Goal: Task Accomplishment & Management: Use online tool/utility

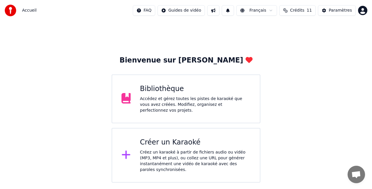
click at [151, 105] on div "Accédez et gérez toutes les pistes de karaoké que vous avez créées. Modifiez, o…" at bounding box center [195, 104] width 111 height 17
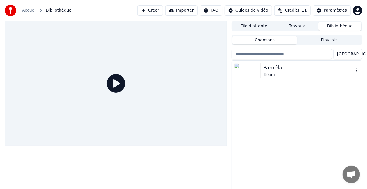
click at [263, 70] on div at bounding box center [248, 70] width 29 height 15
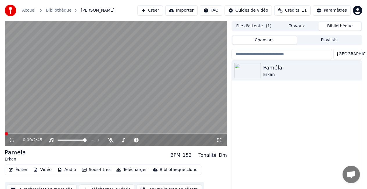
click at [24, 171] on button "Éditer" at bounding box center [18, 170] width 24 height 8
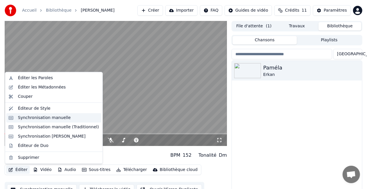
click at [40, 119] on div "Synchronisation manuelle" at bounding box center [44, 118] width 53 height 6
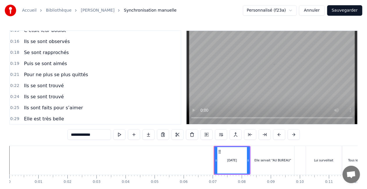
scroll to position [58, 0]
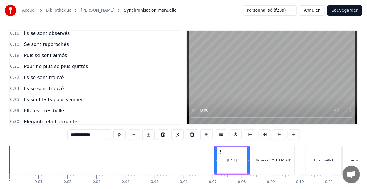
click at [42, 85] on span "Ils se sont trouvé" at bounding box center [43, 88] width 41 height 7
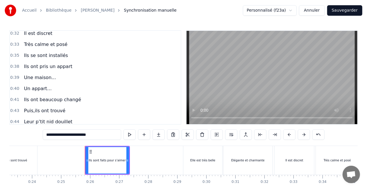
scroll to position [154, 0]
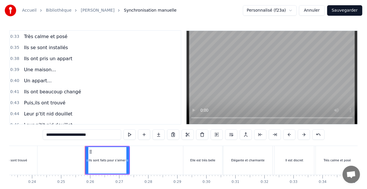
click at [44, 121] on span "Leur p’tit nid douillet" at bounding box center [48, 124] width 50 height 7
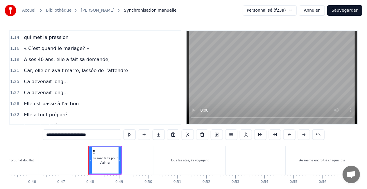
scroll to position [343, 0]
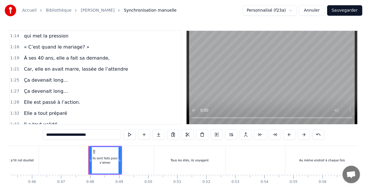
click at [40, 99] on span "Elle est passé à l’action." at bounding box center [52, 102] width 58 height 7
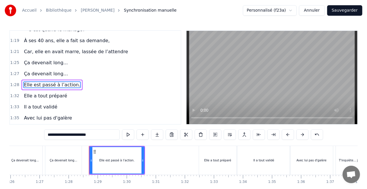
scroll to position [0, 2549]
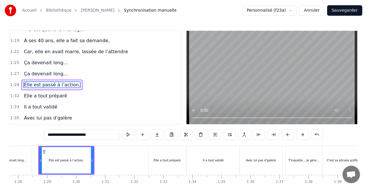
drag, startPoint x: 97, startPoint y: 138, endPoint x: 44, endPoint y: 135, distance: 53.0
click at [44, 135] on div "0:07 [DATE] 0:08 Elle servait "AU BUREAU" 0:10 Lui surveillait 0:11 Tous les gr…" at bounding box center [183, 117] width 349 height 174
click at [52, 70] on span "Ça devenait long…" at bounding box center [45, 73] width 45 height 7
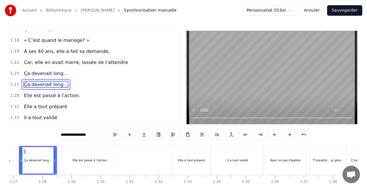
scroll to position [0, 2505]
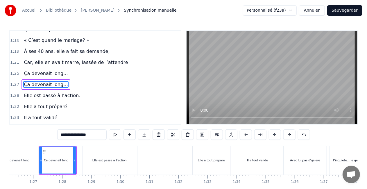
drag, startPoint x: 98, startPoint y: 134, endPoint x: 55, endPoint y: 134, distance: 43.6
click at [55, 134] on div "0:07 [DATE] 0:08 Elle servait "AU BUREAU" 0:10 Lui surveillait 0:11 Tous les gr…" at bounding box center [183, 117] width 349 height 174
paste input "*********"
type input "**********"
click at [109, 112] on div "1:33 Il a tout validé" at bounding box center [95, 117] width 171 height 11
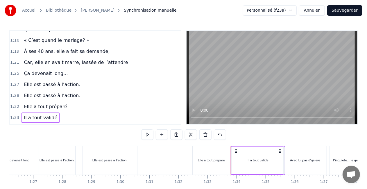
click at [60, 92] on span "Elle est passé à l’action." at bounding box center [52, 95] width 58 height 7
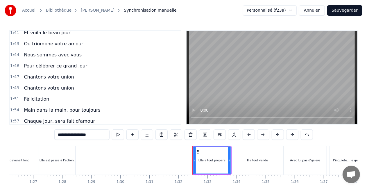
scroll to position [476, 0]
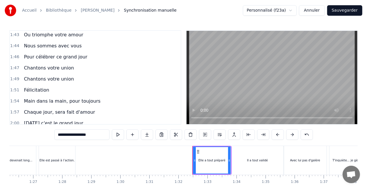
click at [40, 87] on span "Félicitation" at bounding box center [36, 90] width 26 height 7
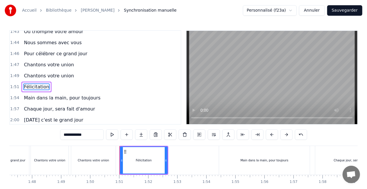
scroll to position [0, 3197]
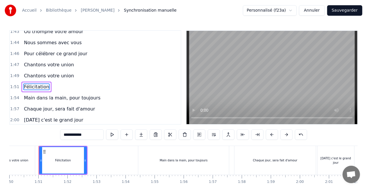
drag, startPoint x: 89, startPoint y: 134, endPoint x: 55, endPoint y: 131, distance: 34.8
click at [55, 131] on div "0:07 [DATE] 0:08 Elle servait "AU BUREAU" 0:10 Lui surveillait 0:11 Tous les gr…" at bounding box center [183, 117] width 349 height 174
click at [65, 72] on span "Chantons votre union" at bounding box center [48, 75] width 51 height 7
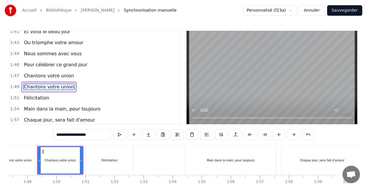
scroll to position [0, 3149]
drag, startPoint x: 99, startPoint y: 136, endPoint x: 39, endPoint y: 132, distance: 60.9
click at [39, 132] on div "0:07 [DATE] 0:08 Elle servait "AU BUREAU" 0:10 Lui surveillait 0:11 Tous les gr…" at bounding box center [183, 117] width 349 height 174
paste input "text"
type input "**********"
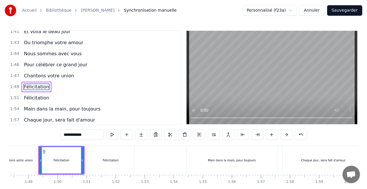
click at [46, 93] on div "Félicitation" at bounding box center [37, 98] width 30 height 10
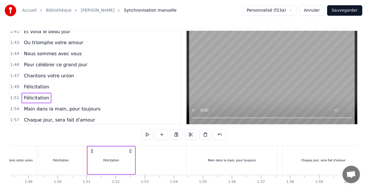
click at [43, 94] on span "Félicitation" at bounding box center [36, 97] width 26 height 7
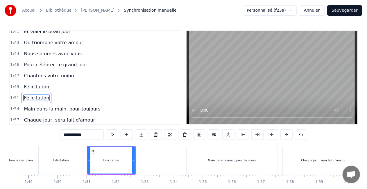
scroll to position [480, 0]
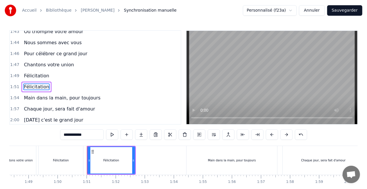
type input "**********"
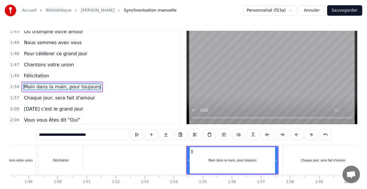
click at [101, 92] on div "1:57 Chaque jour, sera fait d'amour" at bounding box center [95, 97] width 171 height 11
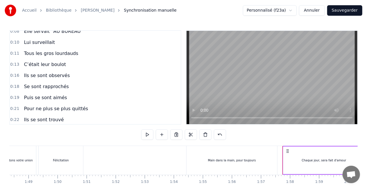
scroll to position [0, 0]
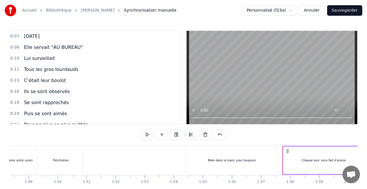
click at [40, 37] on span "[DATE]" at bounding box center [31, 36] width 17 height 7
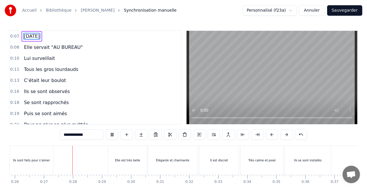
scroll to position [0, 765]
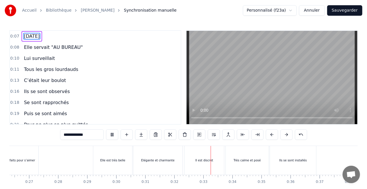
click at [51, 92] on span "Ils se sont observés" at bounding box center [46, 91] width 47 height 7
type input "**********"
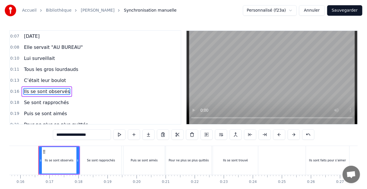
scroll to position [58, 0]
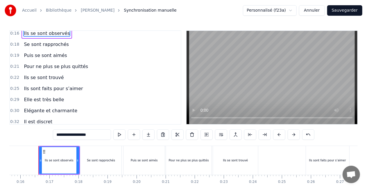
click at [53, 69] on div "Pour ne plus se plus quittés" at bounding box center [56, 66] width 69 height 10
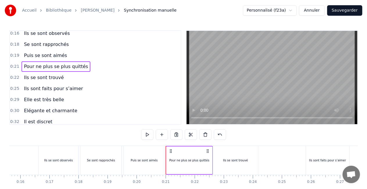
click at [51, 85] on span "Ils sont faits pour s’aimer" at bounding box center [53, 88] width 60 height 7
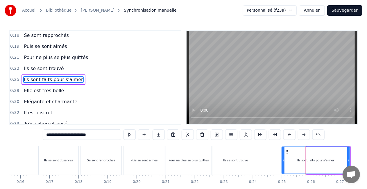
drag, startPoint x: 308, startPoint y: 160, endPoint x: 283, endPoint y: 161, distance: 24.7
click at [283, 161] on icon at bounding box center [283, 160] width 2 height 5
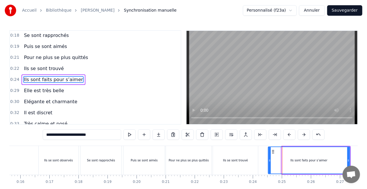
drag, startPoint x: 283, startPoint y: 161, endPoint x: 269, endPoint y: 162, distance: 13.7
click at [269, 162] on icon at bounding box center [270, 160] width 2 height 5
click at [62, 54] on span "Pour ne plus se plus quittés" at bounding box center [55, 57] width 65 height 7
type input "**********"
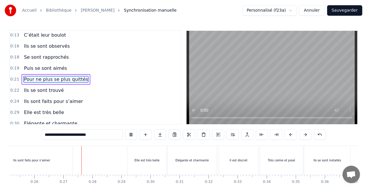
scroll to position [0, 751]
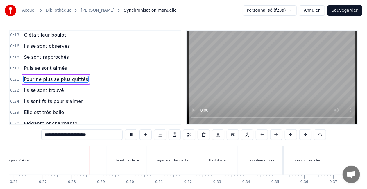
click at [155, 68] on div "0:19 Puis se sont aimés" at bounding box center [95, 68] width 171 height 11
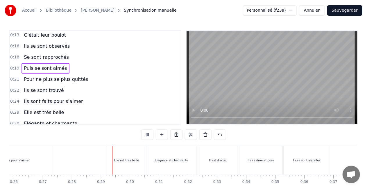
click at [53, 44] on span "Ils se sont observés" at bounding box center [46, 46] width 47 height 7
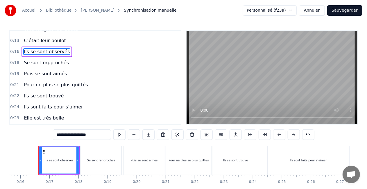
scroll to position [0, 0]
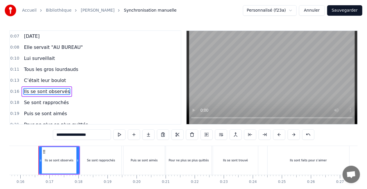
click at [22, 35] on div "[DATE]" at bounding box center [32, 36] width 20 height 10
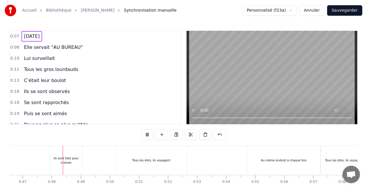
scroll to position [0, 1356]
click at [84, 110] on div "0:19 Puis se sont aimés" at bounding box center [95, 113] width 171 height 11
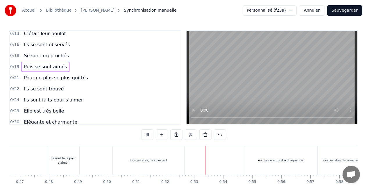
scroll to position [58, 0]
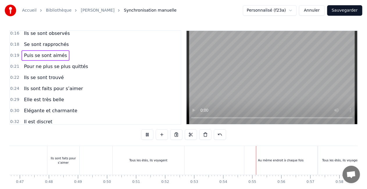
click at [121, 165] on div "Tous les étés, ils voyagent" at bounding box center [149, 160] width 72 height 29
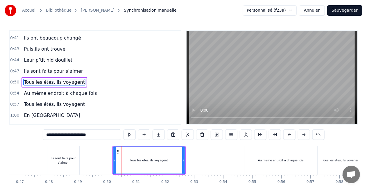
click at [72, 164] on div "Ils sont faits pour s’aimer" at bounding box center [63, 160] width 32 height 9
type input "**********"
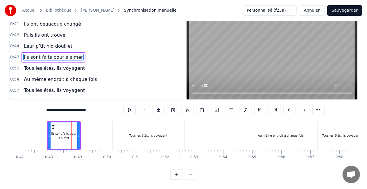
scroll to position [0, 1249]
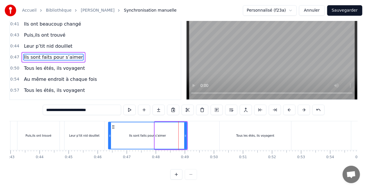
drag, startPoint x: 156, startPoint y: 130, endPoint x: 109, endPoint y: 132, distance: 46.6
click at [109, 133] on icon at bounding box center [110, 135] width 2 height 5
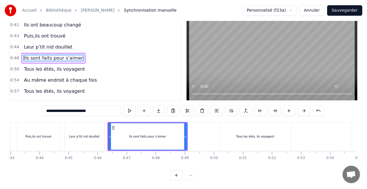
scroll to position [30, 0]
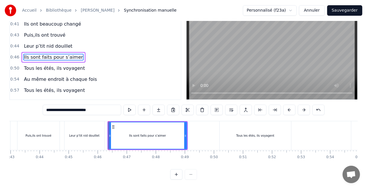
drag, startPoint x: 118, startPoint y: 165, endPoint x: 108, endPoint y: 165, distance: 9.6
click at [108, 165] on div "0:07 [DATE] 0:08 Elle servait "AU BUREAU" 0:10 Lui surveillait 0:11 Tous les gr…" at bounding box center [183, 93] width 349 height 174
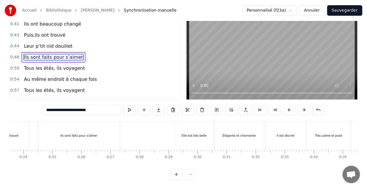
scroll to position [0, 656]
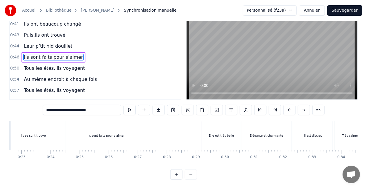
click at [73, 127] on div "Ils sont faits pour s’aimer" at bounding box center [106, 135] width 82 height 29
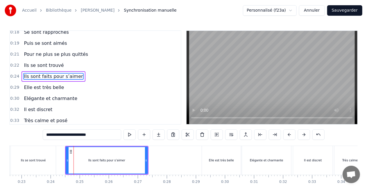
scroll to position [67, 0]
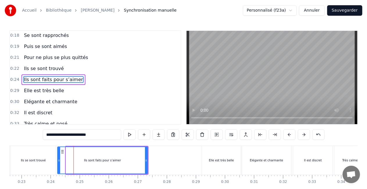
drag, startPoint x: 67, startPoint y: 160, endPoint x: 59, endPoint y: 159, distance: 8.5
click at [59, 159] on icon at bounding box center [59, 160] width 2 height 5
click at [102, 100] on div "0:30 Elégante et charmante" at bounding box center [95, 101] width 171 height 11
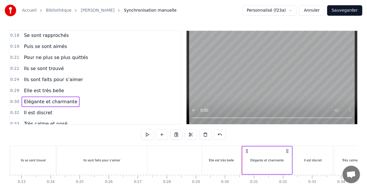
scroll to position [0, 0]
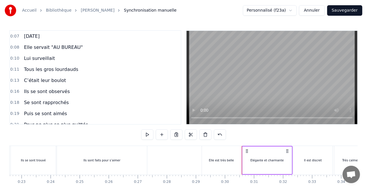
click at [40, 40] on span "[DATE]" at bounding box center [31, 36] width 17 height 7
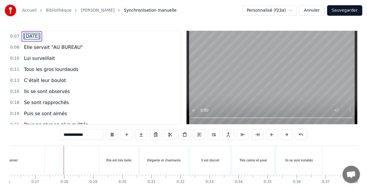
scroll to position [0, 766]
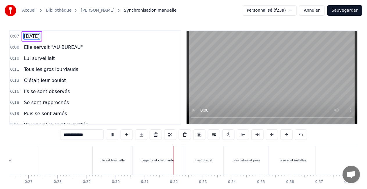
click at [118, 180] on div "0:30" at bounding box center [116, 182] width 8 height 5
click at [115, 151] on div "Elle est très belle" at bounding box center [112, 160] width 39 height 29
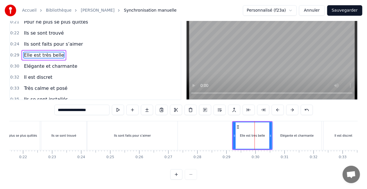
scroll to position [0, 612]
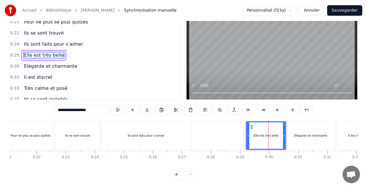
click at [84, 127] on div "Ils se sont trouvé" at bounding box center [77, 135] width 45 height 29
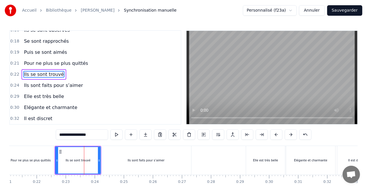
scroll to position [56, 0]
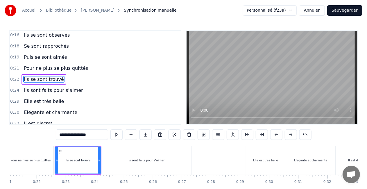
click at [127, 162] on div "Ils sont faits pour s’aimer" at bounding box center [146, 160] width 90 height 29
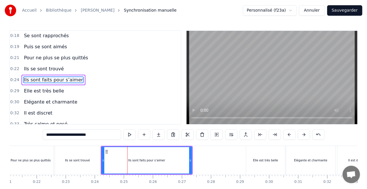
scroll to position [67, 0]
drag, startPoint x: 103, startPoint y: 160, endPoint x: 113, endPoint y: 160, distance: 10.5
click at [113, 160] on icon at bounding box center [113, 160] width 2 height 5
click at [86, 163] on div "Ils se sont trouvé" at bounding box center [77, 160] width 45 height 29
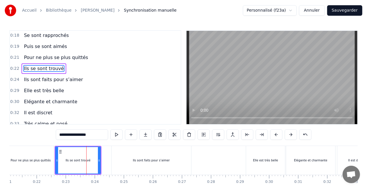
scroll to position [56, 0]
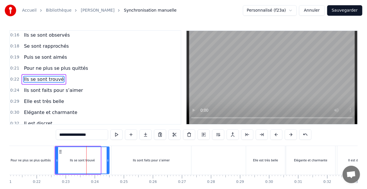
drag, startPoint x: 99, startPoint y: 160, endPoint x: 108, endPoint y: 160, distance: 8.7
click at [108, 160] on icon at bounding box center [108, 160] width 2 height 5
click at [25, 162] on div "Pour ne plus se plus quittés" at bounding box center [31, 160] width 40 height 4
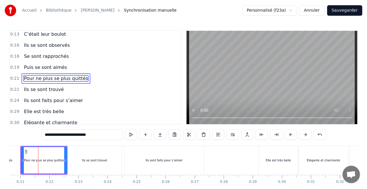
scroll to position [0, 599]
click at [34, 54] on span "Se sont rapprochés" at bounding box center [46, 56] width 46 height 7
type input "**********"
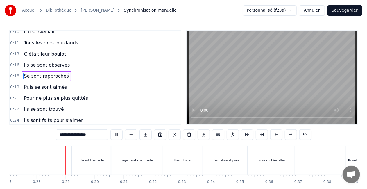
scroll to position [0, 793]
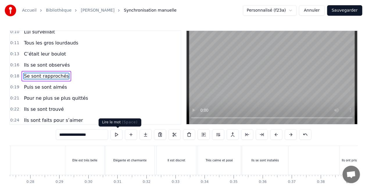
click at [118, 137] on button at bounding box center [116, 134] width 12 height 10
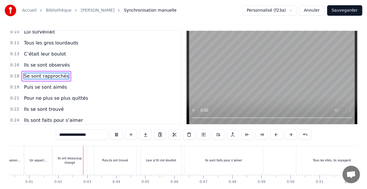
scroll to position [0, 1196]
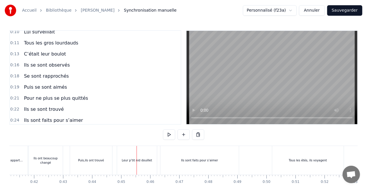
click at [156, 158] on div "Leur p’tit nid douillet" at bounding box center [137, 160] width 40 height 29
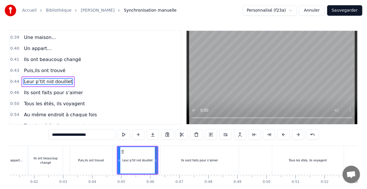
click at [180, 164] on div "Ils sont faits pour s’aimer" at bounding box center [199, 160] width 78 height 29
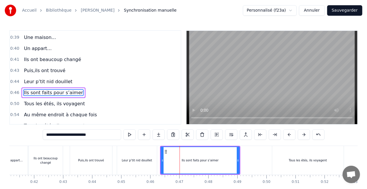
scroll to position [197, 0]
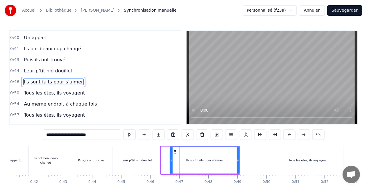
drag, startPoint x: 162, startPoint y: 163, endPoint x: 171, endPoint y: 163, distance: 9.0
click at [171, 163] on div at bounding box center [171, 160] width 2 height 26
click at [149, 160] on div "Leur p’tit nid douillet" at bounding box center [137, 160] width 30 height 4
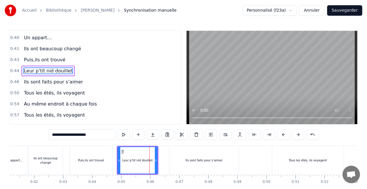
scroll to position [187, 0]
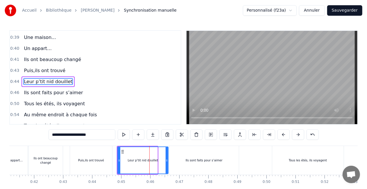
drag, startPoint x: 157, startPoint y: 161, endPoint x: 167, endPoint y: 162, distance: 10.8
click at [167, 162] on icon at bounding box center [167, 160] width 2 height 5
click at [180, 158] on div "Ils sont faits pour s’aimer" at bounding box center [203, 160] width 69 height 29
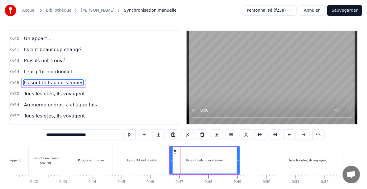
scroll to position [197, 0]
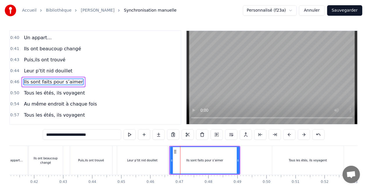
click at [172, 158] on icon at bounding box center [172, 160] width 2 height 5
click at [15, 157] on div "Un appart…" at bounding box center [14, 160] width 27 height 29
type input "**********"
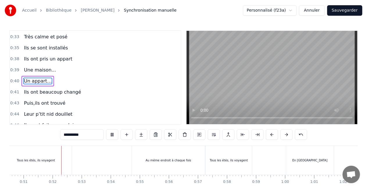
scroll to position [0, 1470]
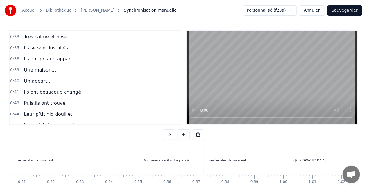
click at [38, 158] on div "Tous les étés, ils voyagent" at bounding box center [34, 160] width 38 height 4
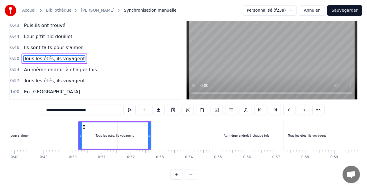
scroll to position [0, 1362]
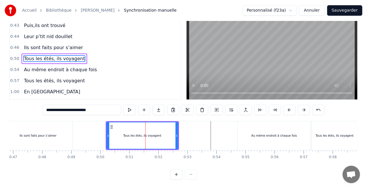
drag, startPoint x: 106, startPoint y: 132, endPoint x: 103, endPoint y: 131, distance: 3.5
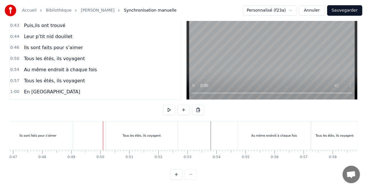
click at [116, 133] on div "Tous les étés, ils voyagent" at bounding box center [142, 135] width 72 height 29
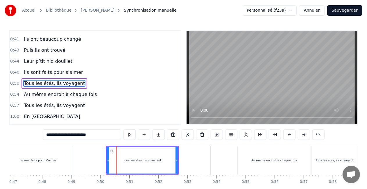
scroll to position [208, 0]
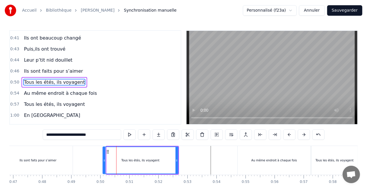
drag, startPoint x: 107, startPoint y: 161, endPoint x: 103, endPoint y: 160, distance: 3.8
click at [103, 160] on icon at bounding box center [104, 160] width 2 height 5
click at [15, 163] on div "Ils sont faits pour s’aimer" at bounding box center [37, 160] width 69 height 29
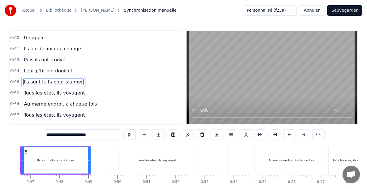
scroll to position [0, 1338]
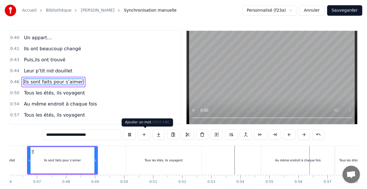
click at [149, 156] on div "Tous les étés, ils voyagent" at bounding box center [163, 160] width 75 height 29
type input "**********"
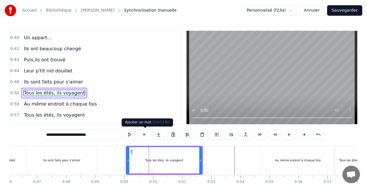
scroll to position [208, 0]
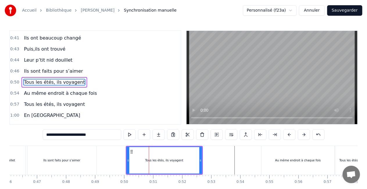
click at [127, 163] on div at bounding box center [128, 160] width 2 height 26
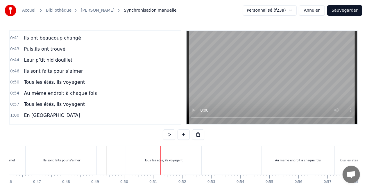
click at [152, 153] on div "Tous les étés, ils voyagent" at bounding box center [163, 160] width 75 height 29
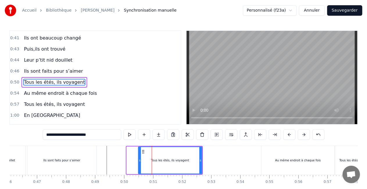
drag, startPoint x: 127, startPoint y: 161, endPoint x: 139, endPoint y: 162, distance: 11.7
click at [139, 162] on icon at bounding box center [140, 160] width 2 height 5
click at [152, 100] on div "0:57 Tous les étés, ils voyagent" at bounding box center [95, 104] width 171 height 11
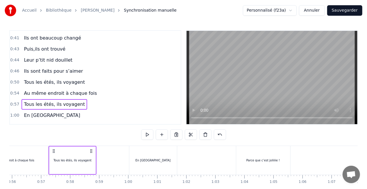
scroll to position [0, 1635]
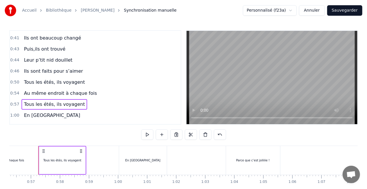
click at [47, 79] on span "Tous les étés, ils voyagent" at bounding box center [54, 82] width 62 height 7
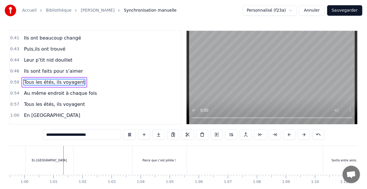
scroll to position [0, 1729]
click at [53, 159] on div "En [GEOGRAPHIC_DATA]" at bounding box center [49, 160] width 35 height 4
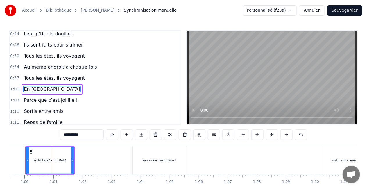
scroll to position [241, 0]
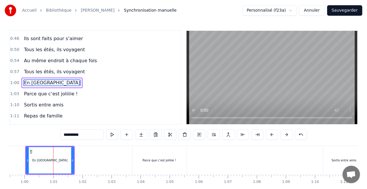
click at [57, 90] on span "Parce que c’est joliiiie !" at bounding box center [50, 93] width 55 height 7
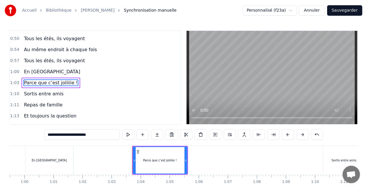
click at [59, 79] on span "Parce que c’est joliiiie !" at bounding box center [50, 82] width 55 height 7
click at [62, 79] on span "Parce que c’est joliiiie !" at bounding box center [50, 82] width 55 height 7
click at [165, 158] on div "Parce que c’est joliiiie !" at bounding box center [159, 160] width 53 height 26
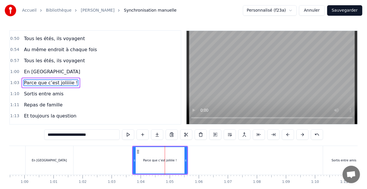
click at [83, 135] on input "**********" at bounding box center [82, 134] width 76 height 10
click at [85, 135] on input "**********" at bounding box center [82, 134] width 76 height 10
click at [85, 135] on input "**********" at bounding box center [82, 134] width 70 height 10
type input "**********"
click at [105, 112] on div "1:13 Et toujours la question" at bounding box center [95, 115] width 171 height 11
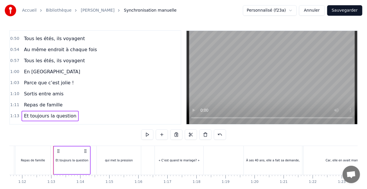
scroll to position [0, 2095]
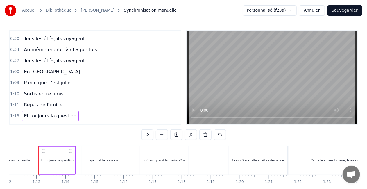
click at [64, 81] on span "Parce que c’est jolie !" at bounding box center [48, 82] width 51 height 7
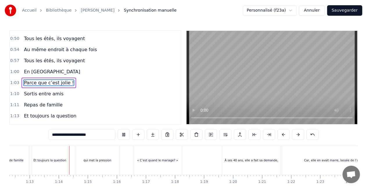
scroll to position [0, 2114]
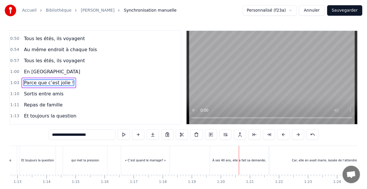
click at [218, 156] on div "À ses 40 ans, elle a fait sa demande," at bounding box center [239, 160] width 58 height 29
type input "**********"
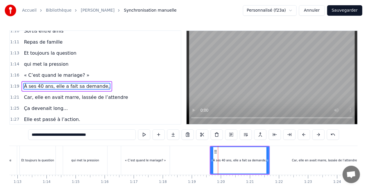
scroll to position [317, 0]
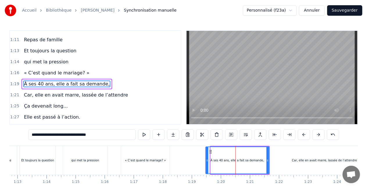
drag, startPoint x: 212, startPoint y: 162, endPoint x: 207, endPoint y: 161, distance: 5.0
click at [207, 161] on icon at bounding box center [207, 160] width 2 height 5
click at [169, 103] on div "1:25 Ça devenait long..." at bounding box center [95, 106] width 171 height 11
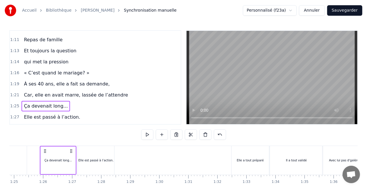
scroll to position [0, 2467]
click at [55, 58] on span "qui met la pression" at bounding box center [46, 61] width 46 height 7
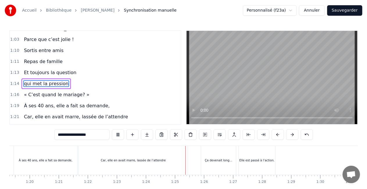
scroll to position [0, 2433]
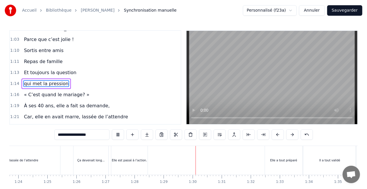
click at [91, 161] on div "Ça devenait long..." at bounding box center [90, 160] width 27 height 4
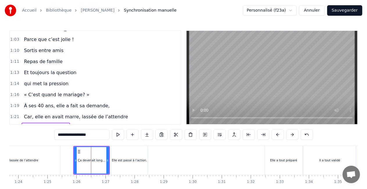
scroll to position [338, 0]
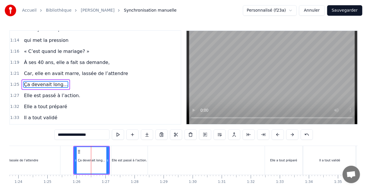
click at [117, 162] on div "Elle est passé à l’action." at bounding box center [129, 160] width 35 height 4
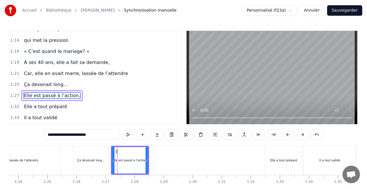
scroll to position [349, 0]
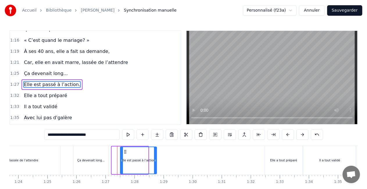
drag, startPoint x: 118, startPoint y: 151, endPoint x: 126, endPoint y: 151, distance: 8.4
click at [126, 151] on icon at bounding box center [125, 151] width 5 height 5
click at [106, 157] on div "Ça devenait long..." at bounding box center [91, 160] width 35 height 29
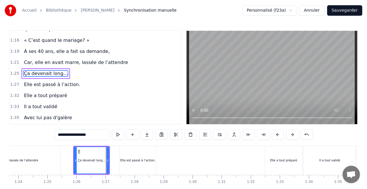
scroll to position [338, 0]
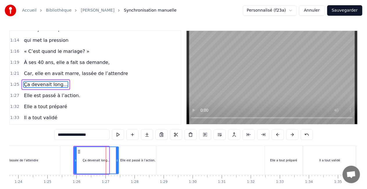
drag, startPoint x: 107, startPoint y: 160, endPoint x: 117, endPoint y: 160, distance: 9.6
click at [117, 160] on icon at bounding box center [117, 160] width 2 height 5
click at [133, 162] on div "Elle est passé à l’action." at bounding box center [137, 160] width 35 height 4
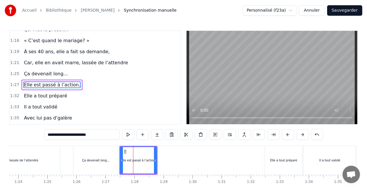
scroll to position [349, 0]
drag, startPoint x: 156, startPoint y: 160, endPoint x: 166, endPoint y: 161, distance: 10.0
click at [166, 161] on icon at bounding box center [165, 160] width 2 height 5
click at [37, 37] on span "« C’est quand le mariage? »" at bounding box center [56, 40] width 67 height 7
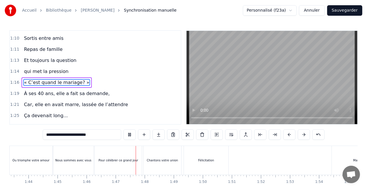
scroll to position [0, 3083]
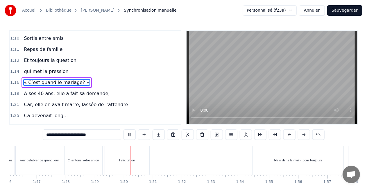
click at [254, 102] on video at bounding box center [272, 77] width 171 height 93
click at [94, 159] on div "Chantons votre union" at bounding box center [83, 160] width 31 height 4
type input "**********"
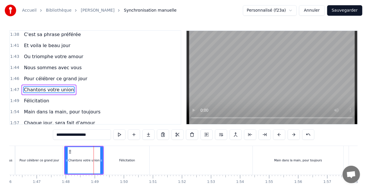
scroll to position [458, 0]
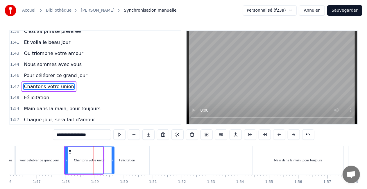
drag, startPoint x: 101, startPoint y: 160, endPoint x: 112, endPoint y: 160, distance: 11.3
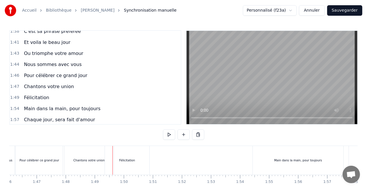
click at [133, 161] on div "Félicitation" at bounding box center [127, 160] width 16 height 4
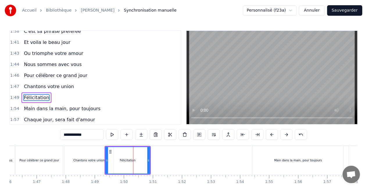
scroll to position [469, 0]
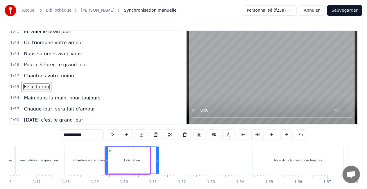
drag, startPoint x: 149, startPoint y: 159, endPoint x: 158, endPoint y: 160, distance: 8.8
click at [158, 160] on icon at bounding box center [157, 160] width 2 height 5
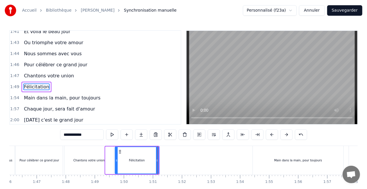
drag, startPoint x: 106, startPoint y: 160, endPoint x: 116, endPoint y: 160, distance: 9.6
click at [116, 160] on icon at bounding box center [116, 160] width 2 height 5
click at [96, 161] on div "Chantons votre union" at bounding box center [89, 160] width 31 height 4
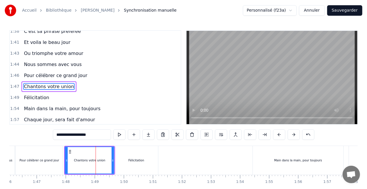
click at [143, 161] on div "Félicitation" at bounding box center [136, 160] width 16 height 4
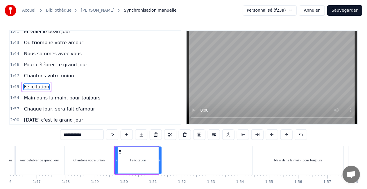
click at [159, 161] on icon at bounding box center [160, 160] width 2 height 5
click at [42, 160] on div "Pour célébrer ce grand jour" at bounding box center [39, 160] width 40 height 4
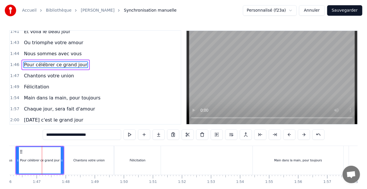
scroll to position [447, 0]
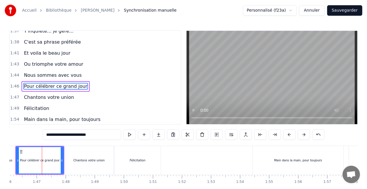
click at [37, 50] on span "Et voila le beau jour" at bounding box center [47, 53] width 48 height 7
type input "**********"
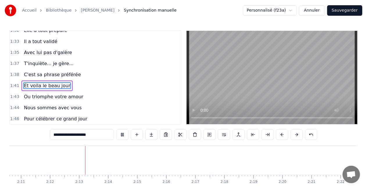
scroll to position [0, 3822]
click at [340, 10] on button "Sauvegarder" at bounding box center [344, 10] width 35 height 10
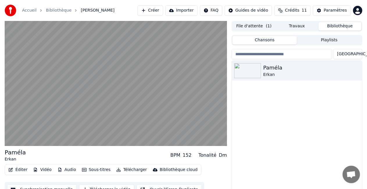
click at [134, 169] on button "Télécharger" at bounding box center [131, 170] width 35 height 8
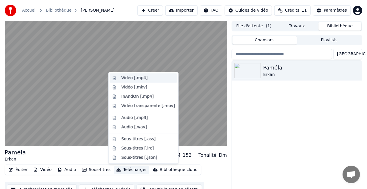
click at [147, 78] on div "Vidéo [.mp4]" at bounding box center [147, 78] width 53 height 6
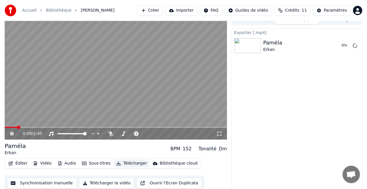
scroll to position [8, 0]
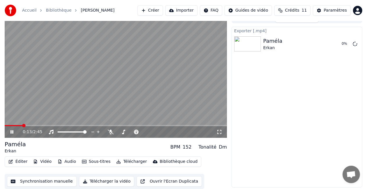
click at [11, 131] on icon at bounding box center [11, 131] width 3 height 3
click at [5, 125] on span at bounding box center [6, 125] width 3 height 3
click at [219, 133] on icon at bounding box center [220, 132] width 6 height 5
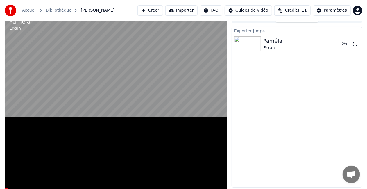
scroll to position [3, 0]
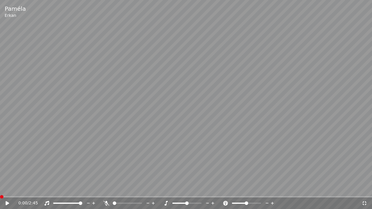
click at [8, 189] on icon at bounding box center [7, 203] width 3 height 4
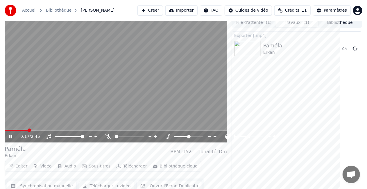
click at [185, 119] on video at bounding box center [116, 79] width 222 height 125
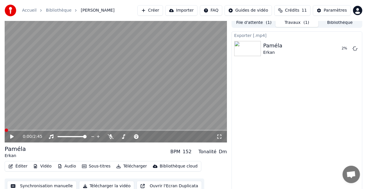
click at [5, 128] on span at bounding box center [6, 129] width 3 height 3
click at [122, 166] on button "Télécharger" at bounding box center [131, 166] width 35 height 8
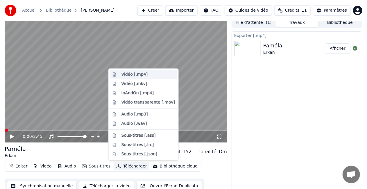
click at [144, 76] on div "Vidéo [.mp4]" at bounding box center [134, 75] width 26 height 6
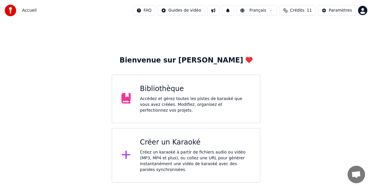
click at [193, 102] on div "Accédez et gérez toutes les pistes de karaoké que vous avez créées. Modifiez, o…" at bounding box center [195, 104] width 111 height 17
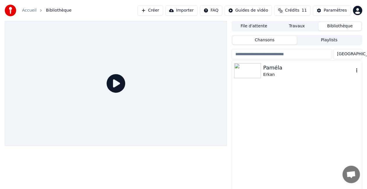
click at [248, 78] on div "[PERSON_NAME]" at bounding box center [297, 71] width 130 height 20
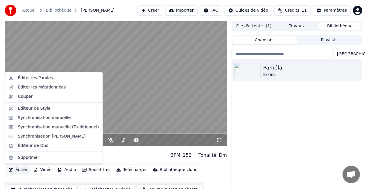
click at [21, 171] on button "Éditer" at bounding box center [18, 170] width 24 height 8
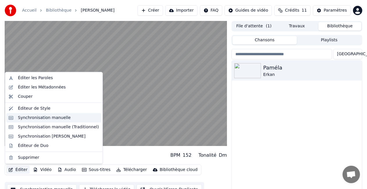
click at [40, 119] on div "Synchronisation manuelle" at bounding box center [44, 118] width 53 height 6
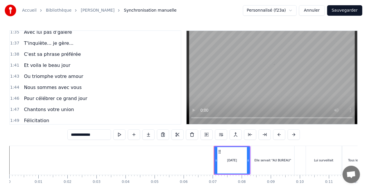
scroll to position [436, 0]
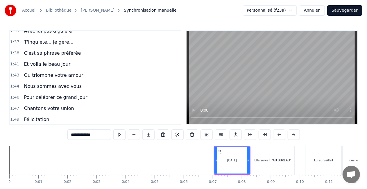
click at [66, 94] on span "Pour célébrer ce grand jour" at bounding box center [55, 97] width 65 height 7
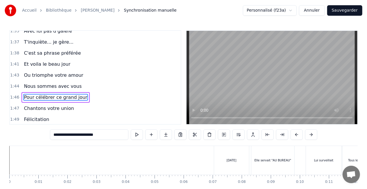
scroll to position [447, 0]
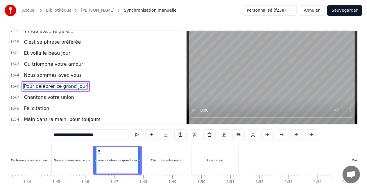
click at [66, 83] on span "Pour célébrer ce grand jour" at bounding box center [55, 86] width 65 height 7
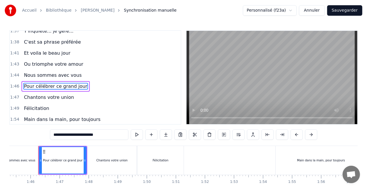
click at [68, 160] on div "Pour célébrer ce grand jour" at bounding box center [63, 160] width 40 height 4
drag, startPoint x: 85, startPoint y: 134, endPoint x: 94, endPoint y: 135, distance: 9.9
click at [94, 135] on input "**********" at bounding box center [89, 134] width 78 height 10
click at [85, 136] on input "**********" at bounding box center [82, 134] width 64 height 10
type input "**********"
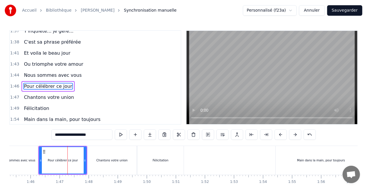
click at [111, 114] on div "1:54 Main dans la main, pour toujours" at bounding box center [95, 119] width 171 height 11
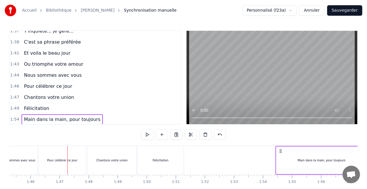
click at [47, 39] on span "C'est sa phrase préférée" at bounding box center [52, 42] width 58 height 7
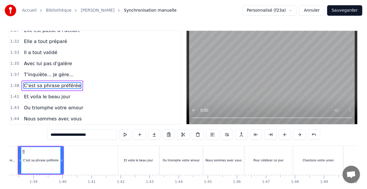
scroll to position [0, 2833]
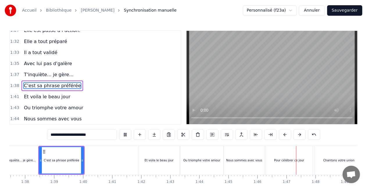
click at [46, 93] on span "Et voila le beau jour" at bounding box center [47, 96] width 48 height 7
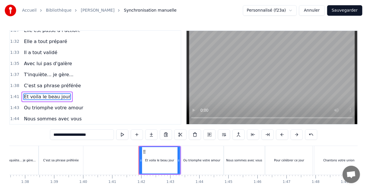
scroll to position [414, 0]
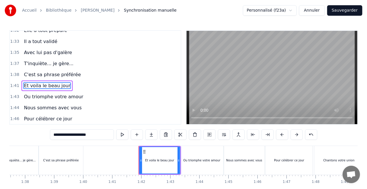
click at [48, 71] on span "C'est sa phrase préférée" at bounding box center [52, 74] width 58 height 7
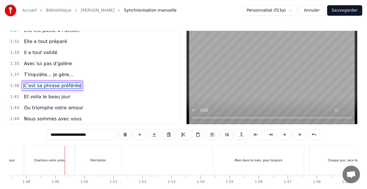
scroll to position [0, 3129]
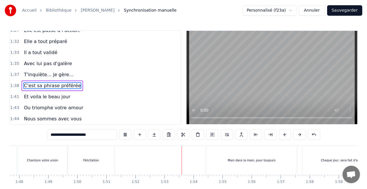
click at [74, 104] on span "Ou triomphe votre amour" at bounding box center [53, 107] width 60 height 7
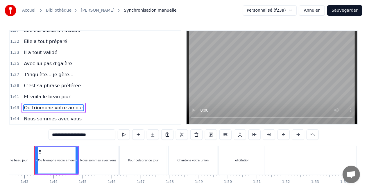
scroll to position [0, 2975]
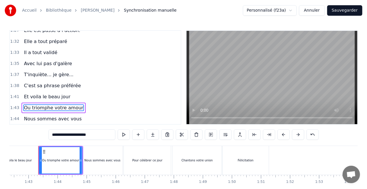
click at [53, 93] on span "Et voila le beau jour" at bounding box center [47, 96] width 48 height 7
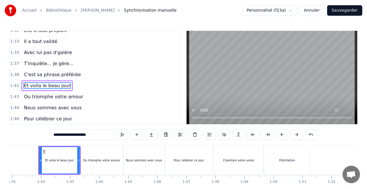
scroll to position [0, 2933]
click at [63, 115] on span "Pour célébrer ce jour" at bounding box center [47, 118] width 49 height 7
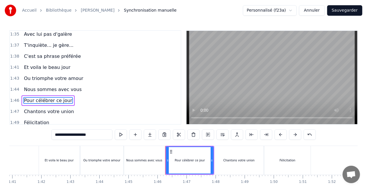
scroll to position [447, 0]
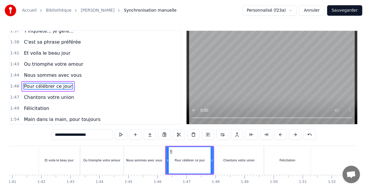
click at [59, 83] on span "Pour célébrer ce jour" at bounding box center [47, 86] width 49 height 7
click at [56, 83] on span "Pour célébrer ce jour" at bounding box center [47, 86] width 49 height 7
drag, startPoint x: 81, startPoint y: 135, endPoint x: 107, endPoint y: 135, distance: 25.9
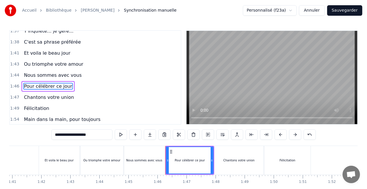
click at [107, 135] on input "**********" at bounding box center [81, 134] width 61 height 10
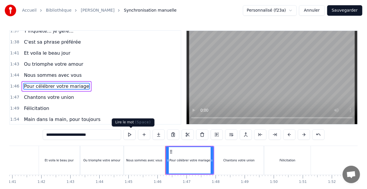
type input "**********"
click at [117, 103] on div "1:49 Félicitation" at bounding box center [95, 108] width 171 height 11
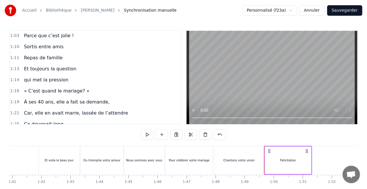
scroll to position [244, 0]
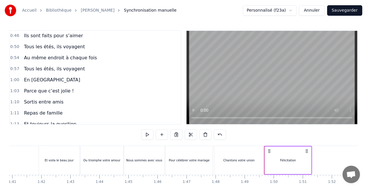
click at [62, 65] on span "Tous les étés, ils voyagent" at bounding box center [54, 68] width 62 height 7
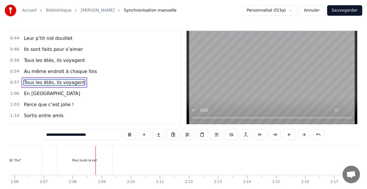
scroll to position [0, 3698]
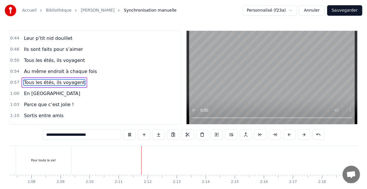
click at [348, 10] on button "Sauvegarder" at bounding box center [344, 10] width 35 height 10
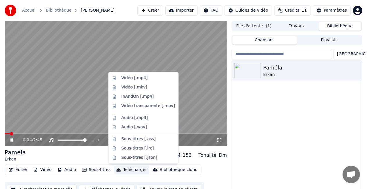
click at [126, 170] on button "Télécharger" at bounding box center [131, 170] width 35 height 8
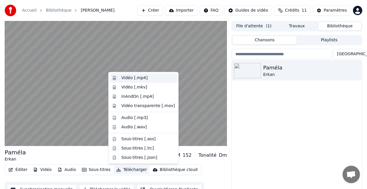
click at [135, 80] on div "Vidéo [.mp4]" at bounding box center [134, 78] width 26 height 6
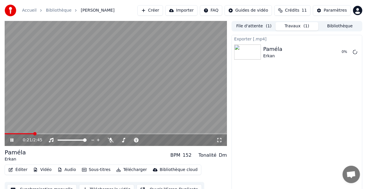
click at [11, 142] on div "0:21 / 2:45" at bounding box center [116, 140] width 218 height 6
click at [12, 141] on icon at bounding box center [11, 139] width 3 height 3
